Goal: Task Accomplishment & Management: Manage account settings

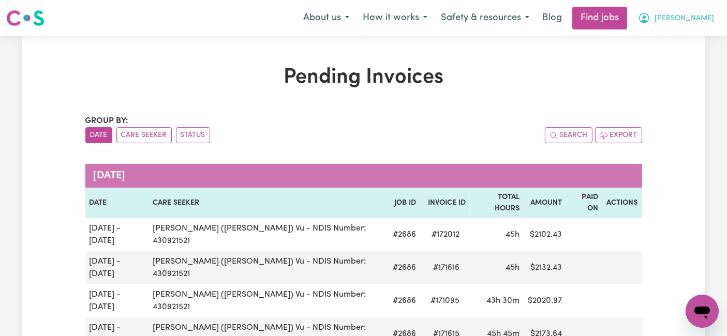
click at [689, 26] on button "[PERSON_NAME]" at bounding box center [676, 18] width 90 height 22
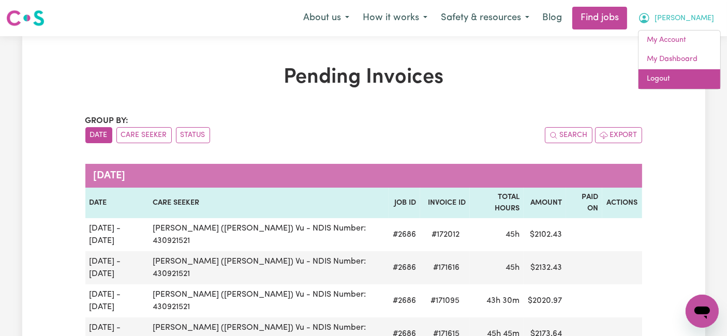
click at [661, 79] on link "Logout" at bounding box center [680, 79] width 82 height 20
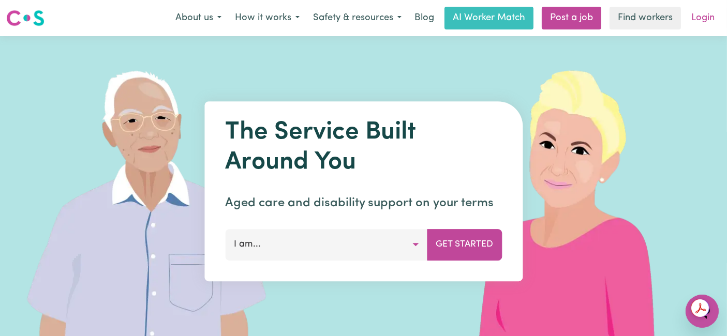
click at [697, 12] on link "Login" at bounding box center [703, 18] width 36 height 23
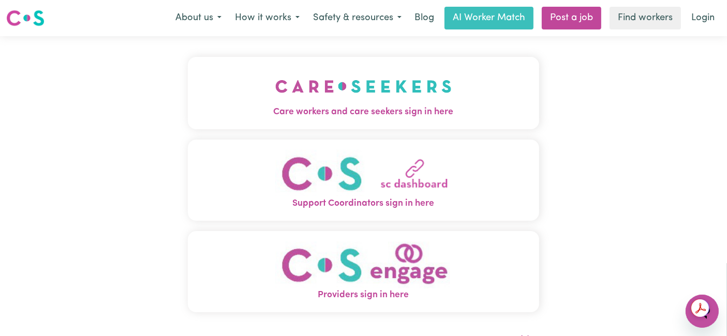
click at [292, 82] on img "Care workers and care seekers sign in here" at bounding box center [363, 86] width 176 height 38
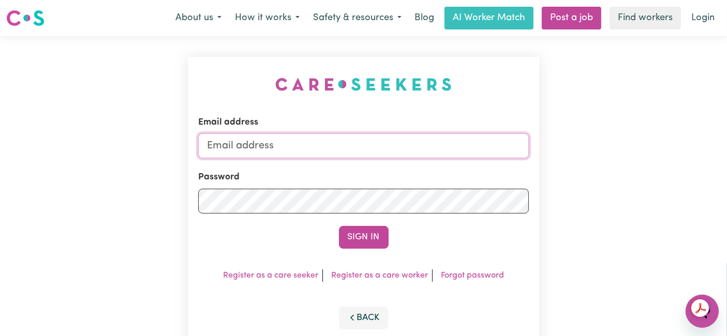
type input "[EMAIL_ADDRESS][DOMAIN_NAME]"
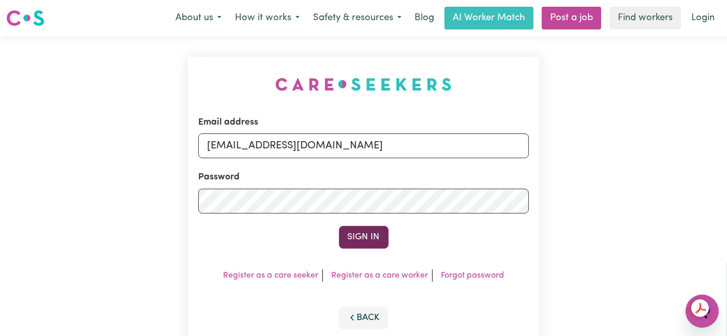
click at [357, 244] on button "Sign In" at bounding box center [364, 237] width 50 height 23
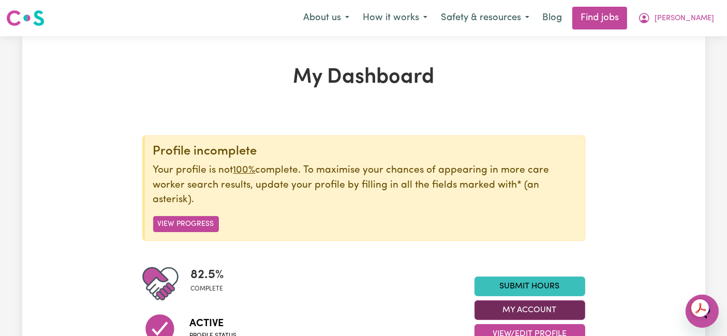
click at [505, 314] on button "My Account" at bounding box center [530, 311] width 111 height 20
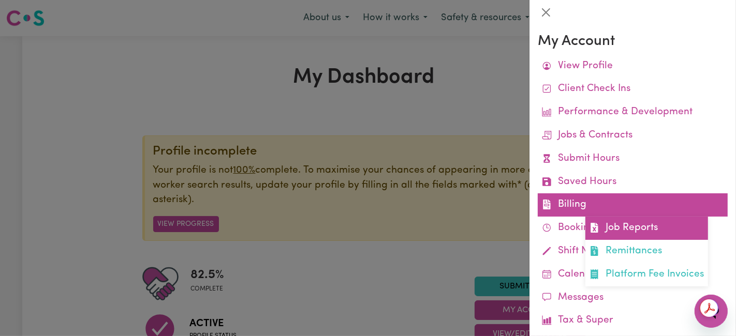
click at [600, 228] on link "Job Reports" at bounding box center [646, 228] width 123 height 23
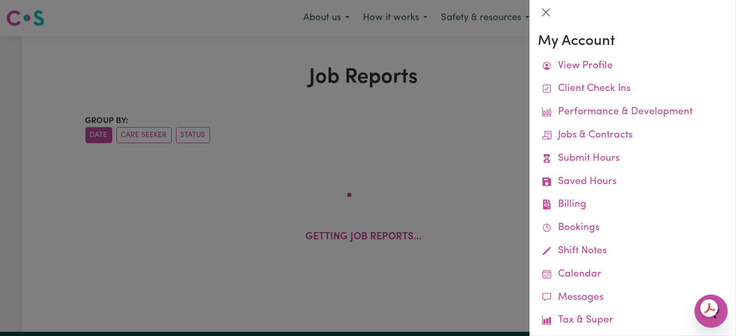
click at [443, 64] on div at bounding box center [368, 168] width 736 height 336
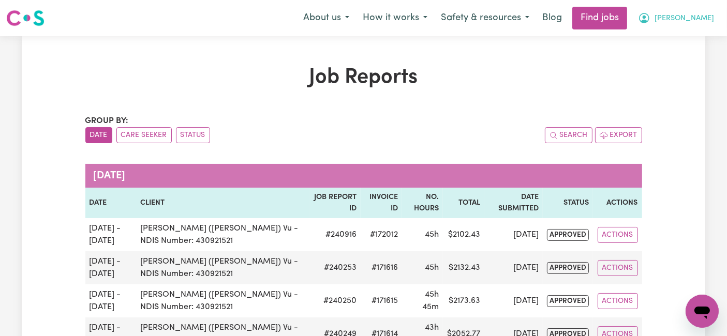
click at [650, 21] on icon "My Account" at bounding box center [644, 18] width 12 height 12
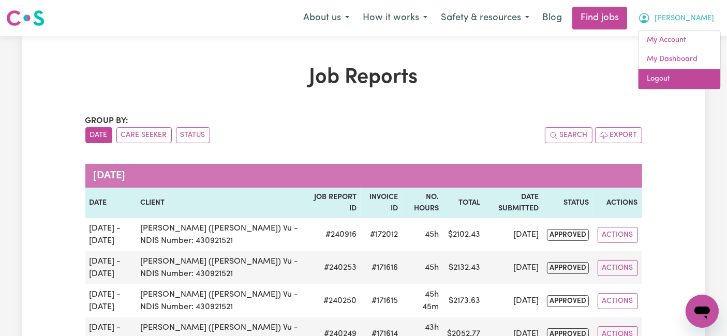
click at [675, 76] on link "Logout" at bounding box center [680, 79] width 82 height 20
